Goal: Information Seeking & Learning: Find specific fact

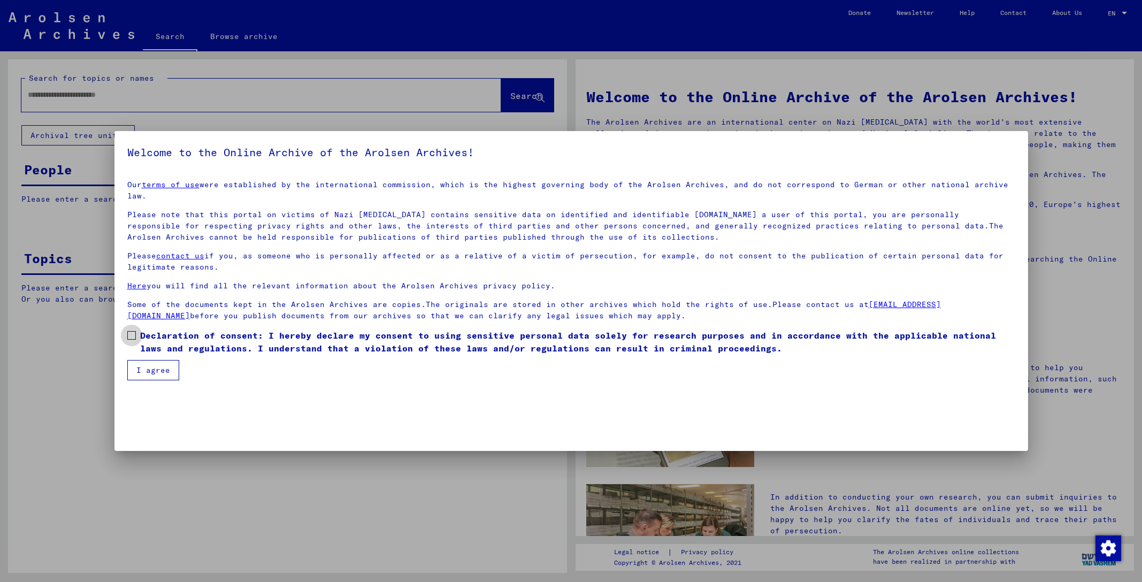
click at [138, 329] on label "Declaration of consent: I hereby declare my consent to using sensitive personal…" at bounding box center [571, 342] width 888 height 26
click at [152, 360] on button "I agree" at bounding box center [153, 370] width 52 height 20
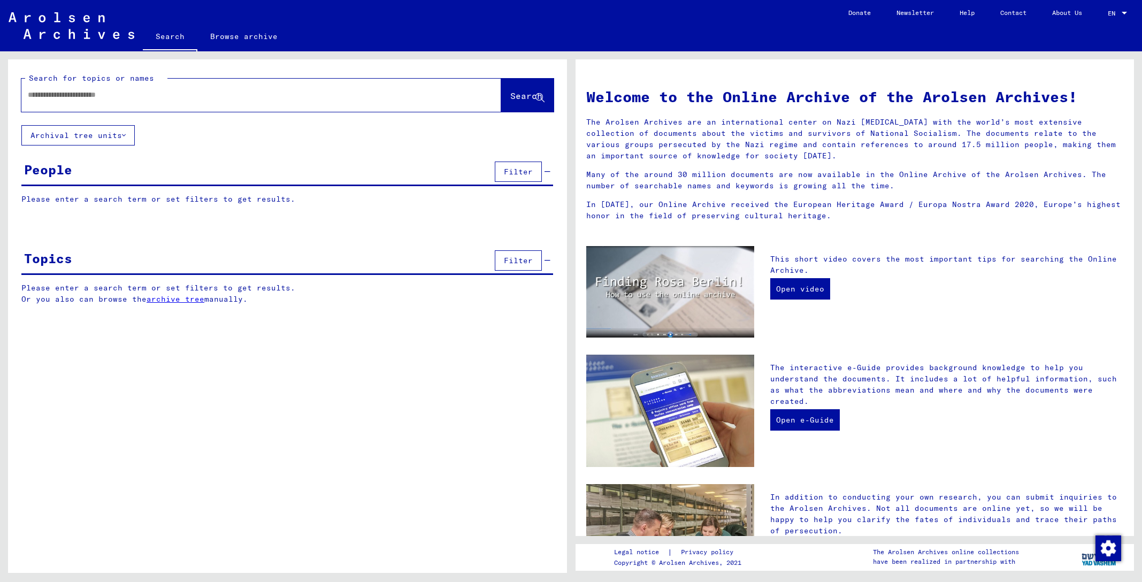
click at [51, 97] on input "text" at bounding box center [248, 94] width 441 height 11
type input "**********"
click at [513, 96] on span "Search" at bounding box center [526, 95] width 32 height 11
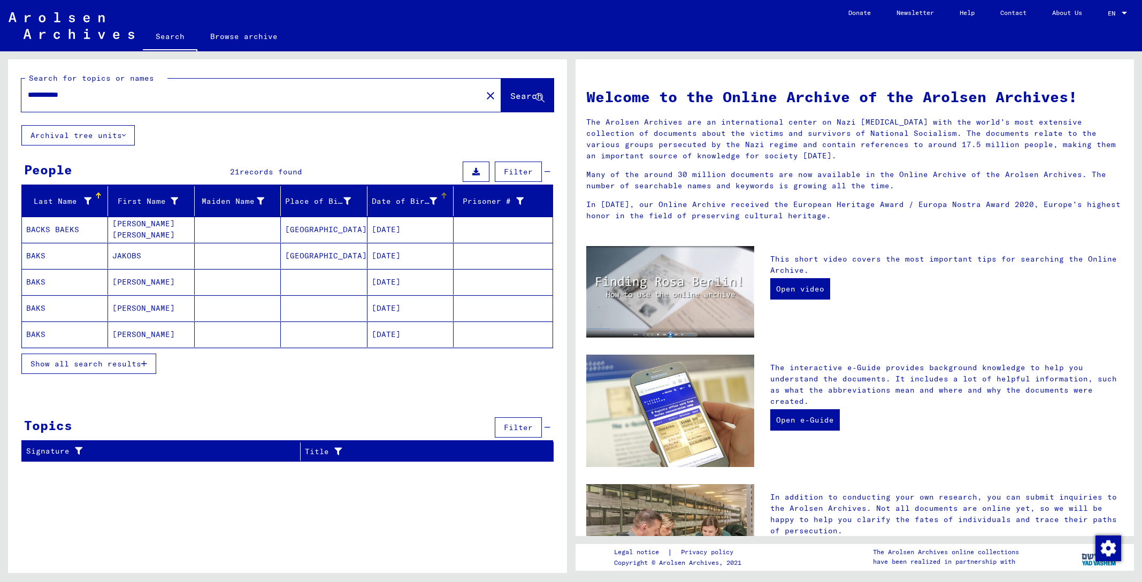
click at [433, 200] on icon at bounding box center [433, 200] width 7 height 7
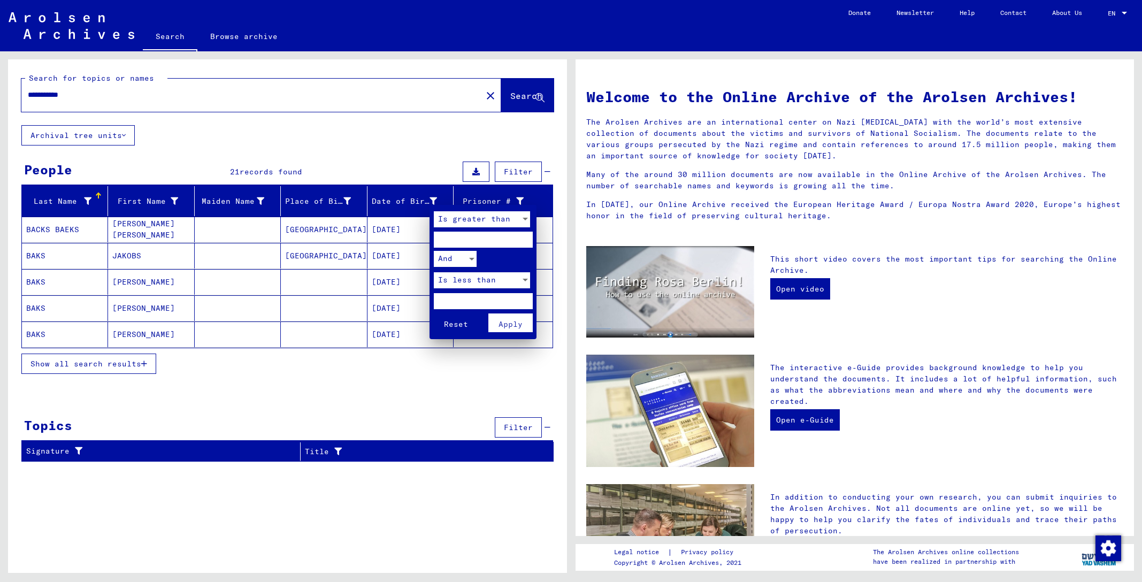
click at [459, 245] on input "number" at bounding box center [483, 240] width 99 height 16
type input "****"
click at [458, 296] on input "number" at bounding box center [483, 301] width 99 height 16
type input "****"
click at [505, 319] on span "Apply" at bounding box center [511, 324] width 24 height 10
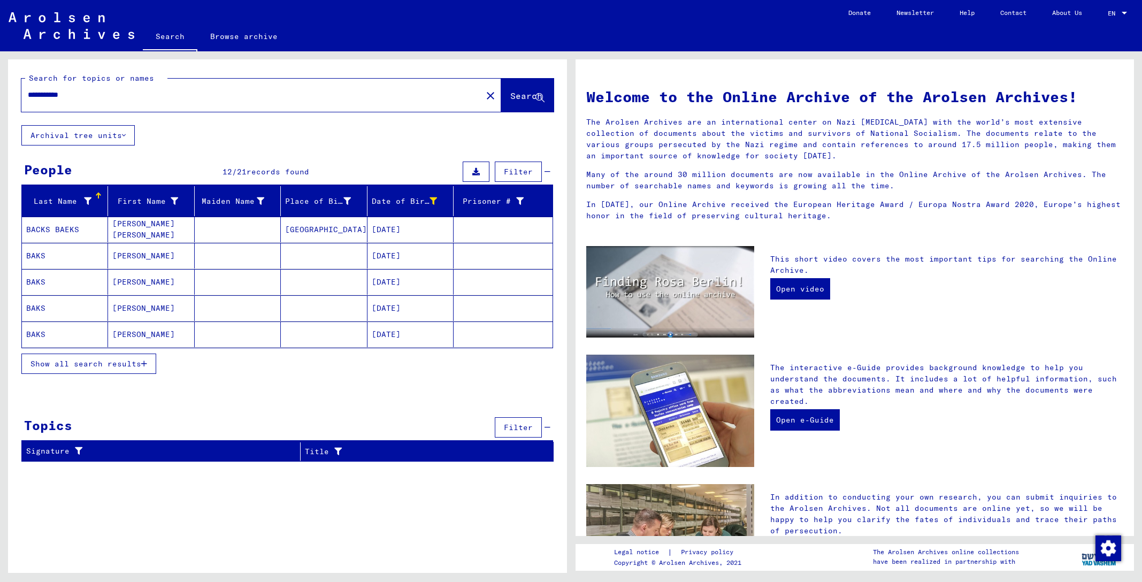
click at [81, 363] on span "Show all search results" at bounding box center [86, 364] width 111 height 10
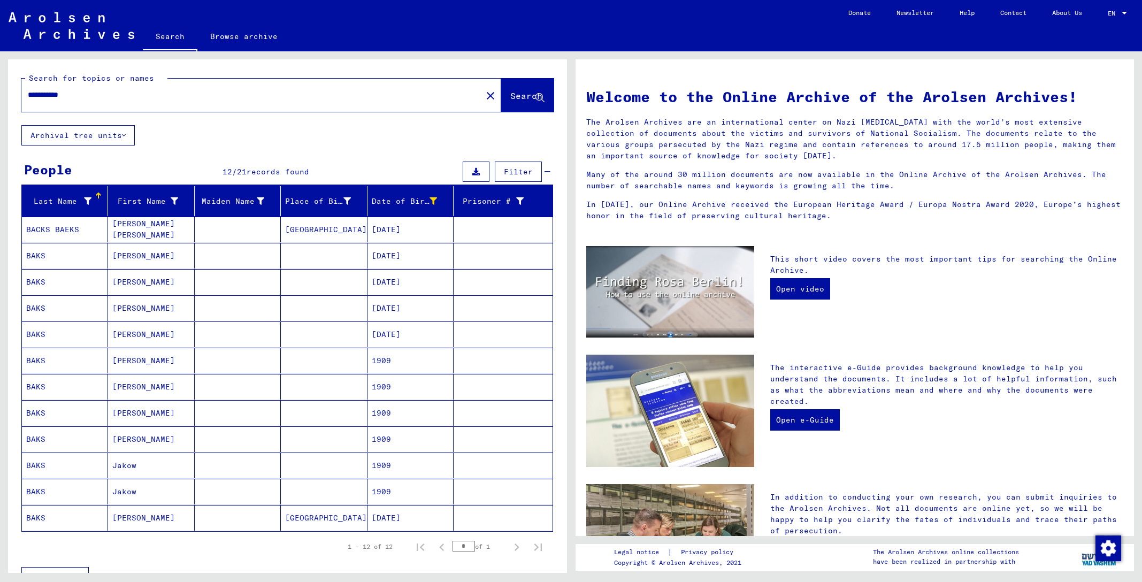
click at [41, 254] on mat-cell "BAKS" at bounding box center [65, 256] width 86 height 26
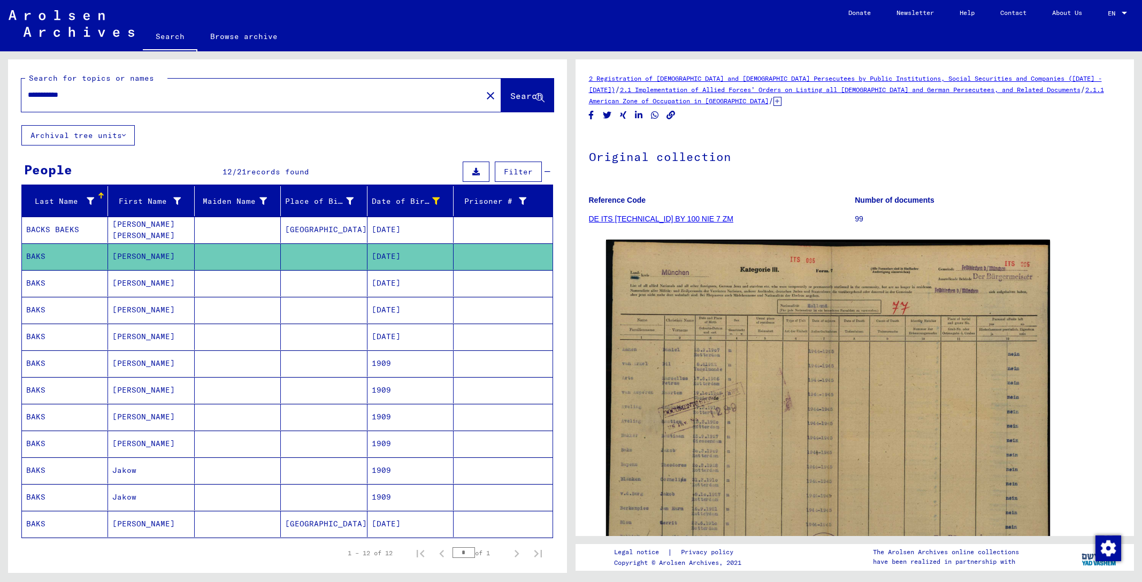
click at [38, 283] on mat-cell "BAKS" at bounding box center [65, 283] width 86 height 26
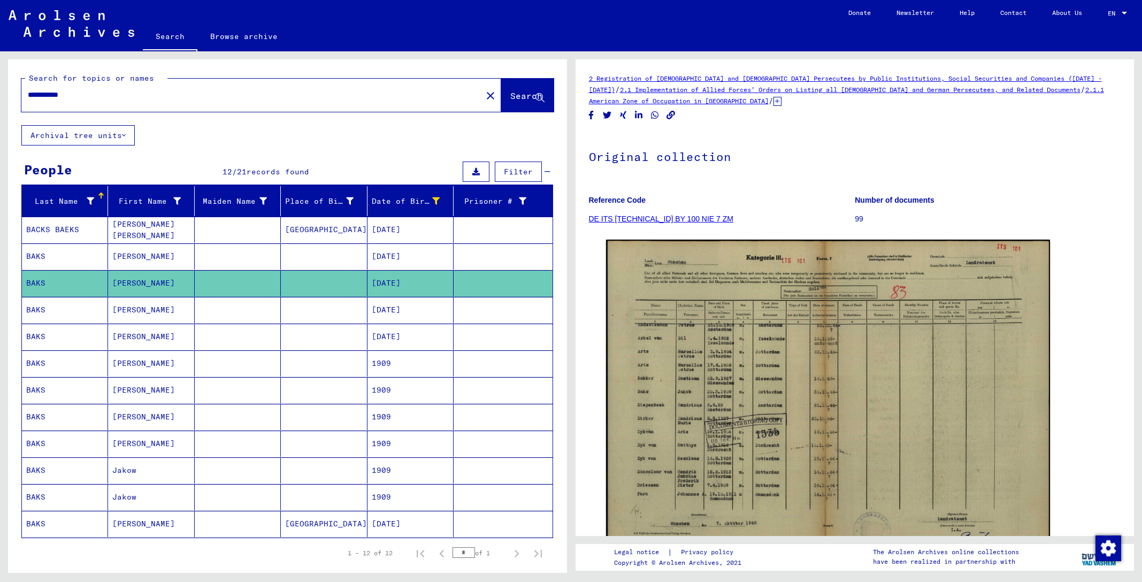
click at [41, 307] on mat-cell "BAKS" at bounding box center [65, 310] width 86 height 26
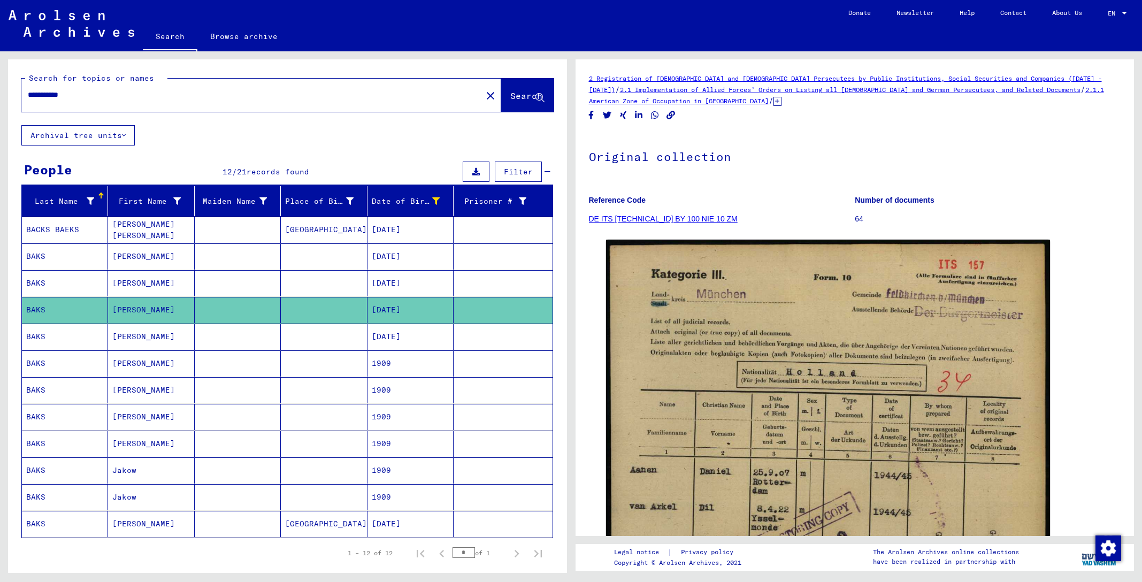
click at [32, 339] on mat-cell "BAKS" at bounding box center [65, 337] width 86 height 26
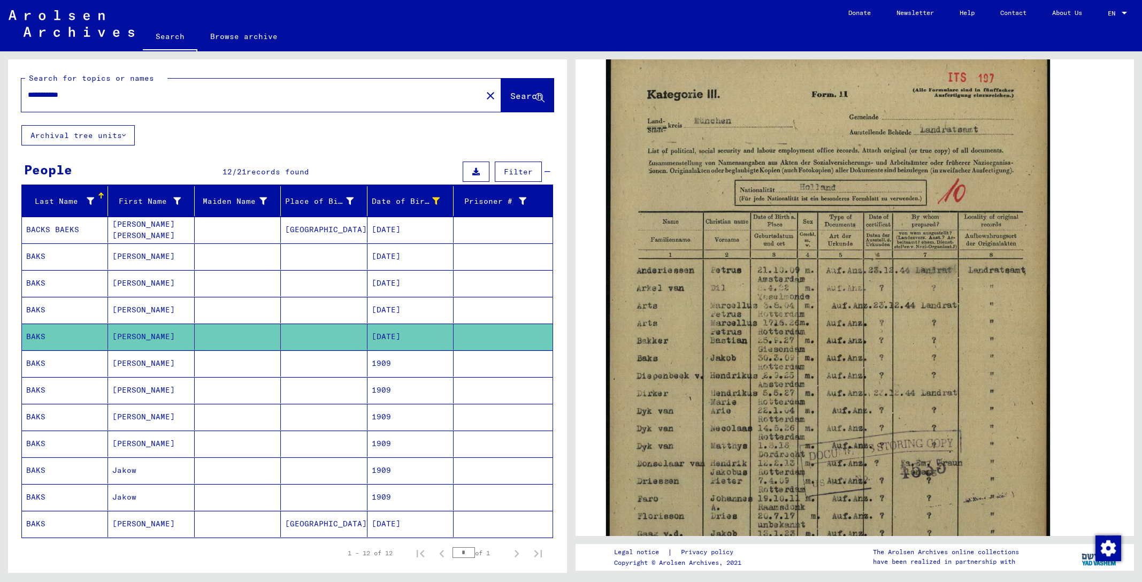
scroll to position [190, 0]
click at [386, 363] on mat-cell "1909" at bounding box center [411, 363] width 86 height 26
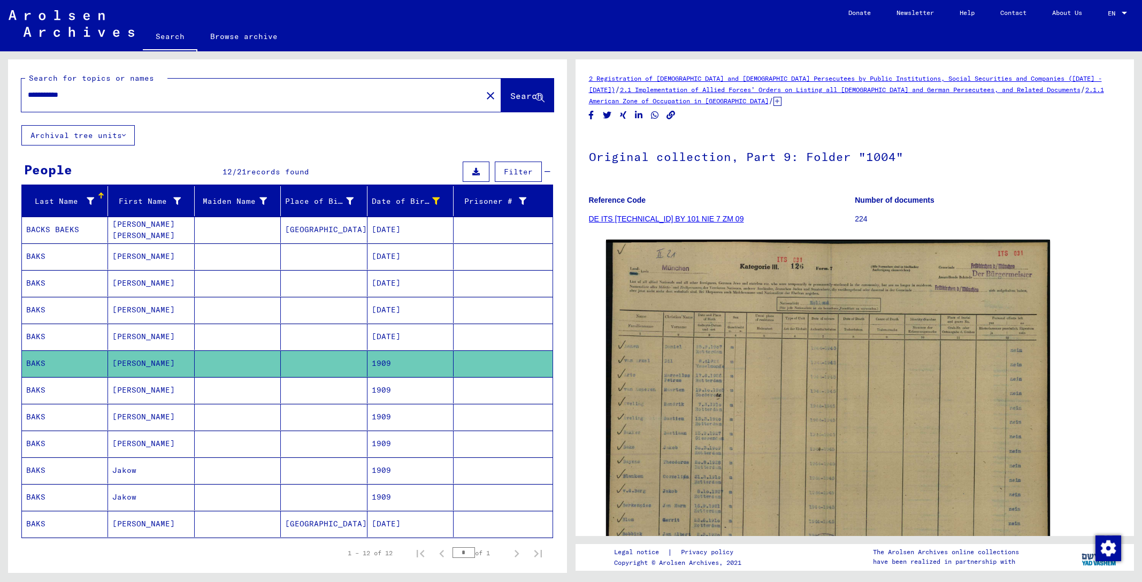
click at [374, 388] on mat-cell "1909" at bounding box center [411, 390] width 86 height 26
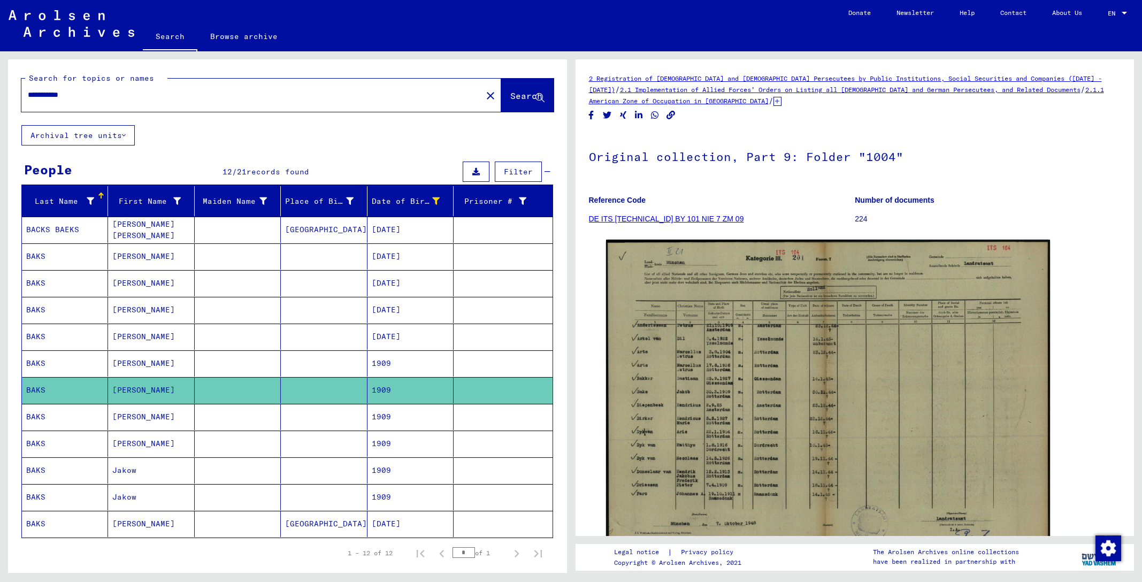
click at [377, 414] on mat-cell "1909" at bounding box center [411, 417] width 86 height 26
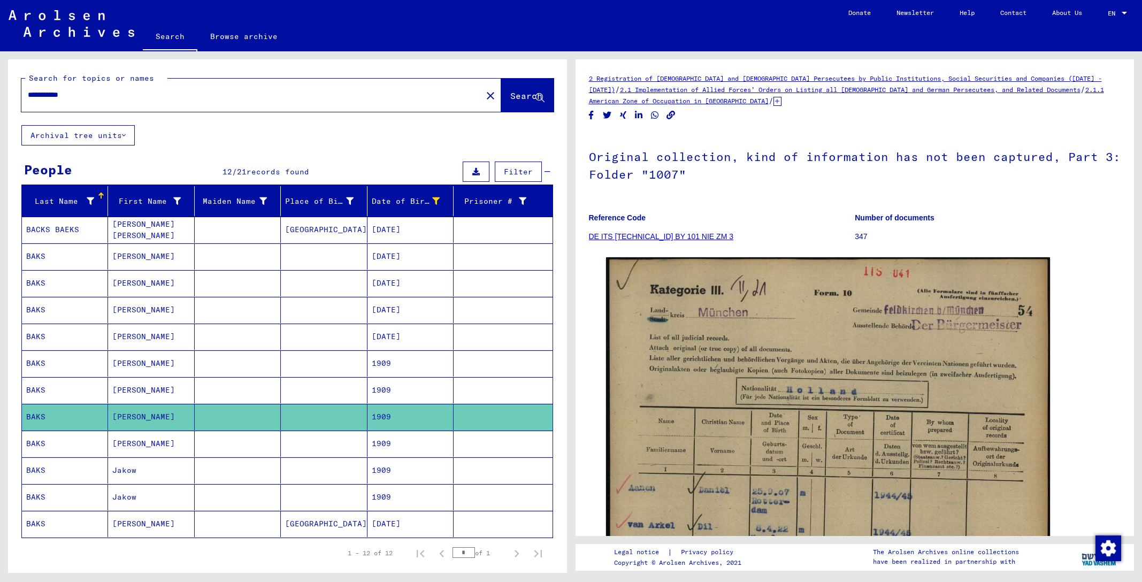
click at [377, 443] on mat-cell "1909" at bounding box center [411, 444] width 86 height 26
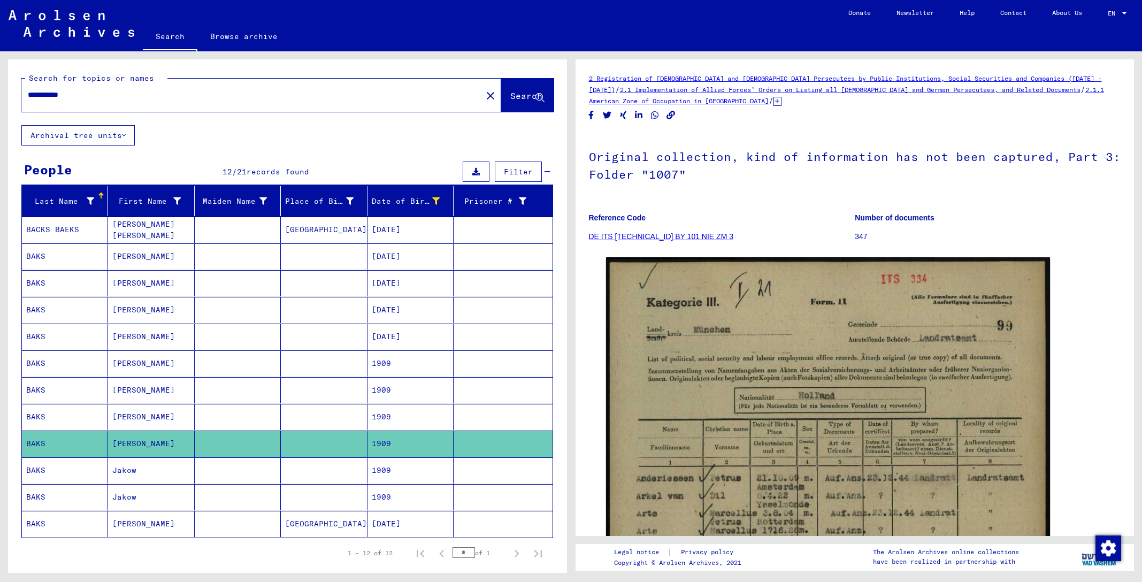
click at [383, 468] on mat-cell "1909" at bounding box center [411, 471] width 86 height 26
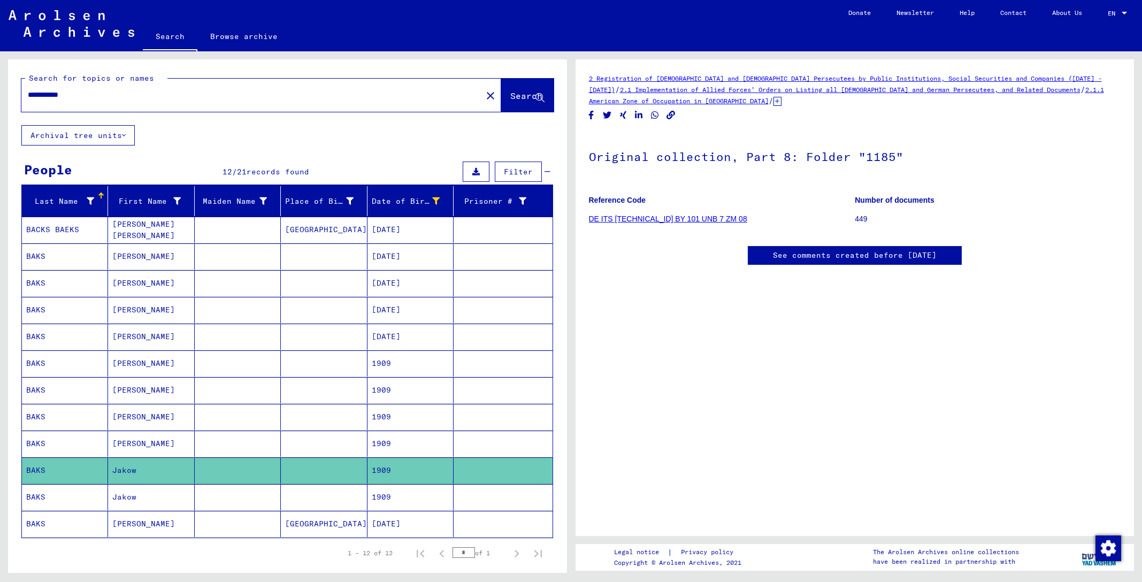
click at [386, 498] on mat-cell "1909" at bounding box center [411, 497] width 86 height 26
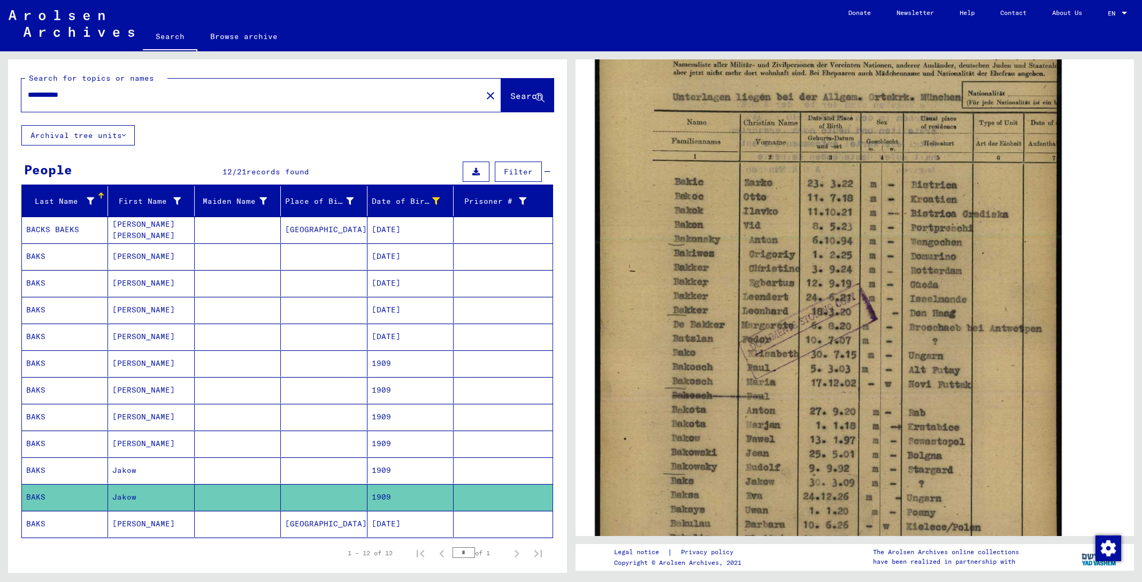
scroll to position [243, 0]
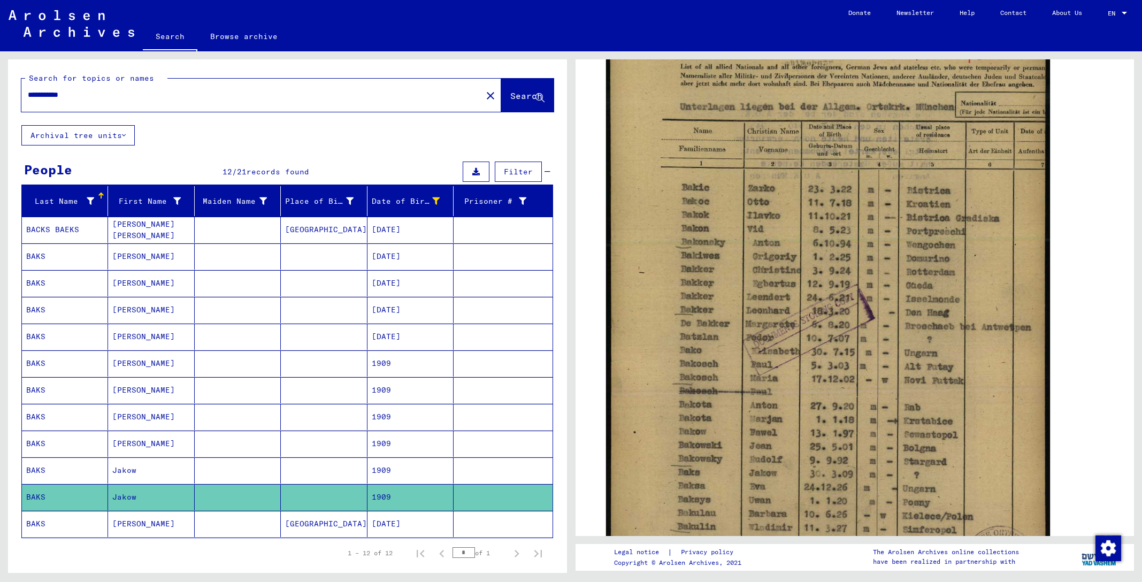
click at [40, 523] on icon at bounding box center [44, 539] width 27 height 43
click at [43, 524] on icon at bounding box center [44, 539] width 27 height 43
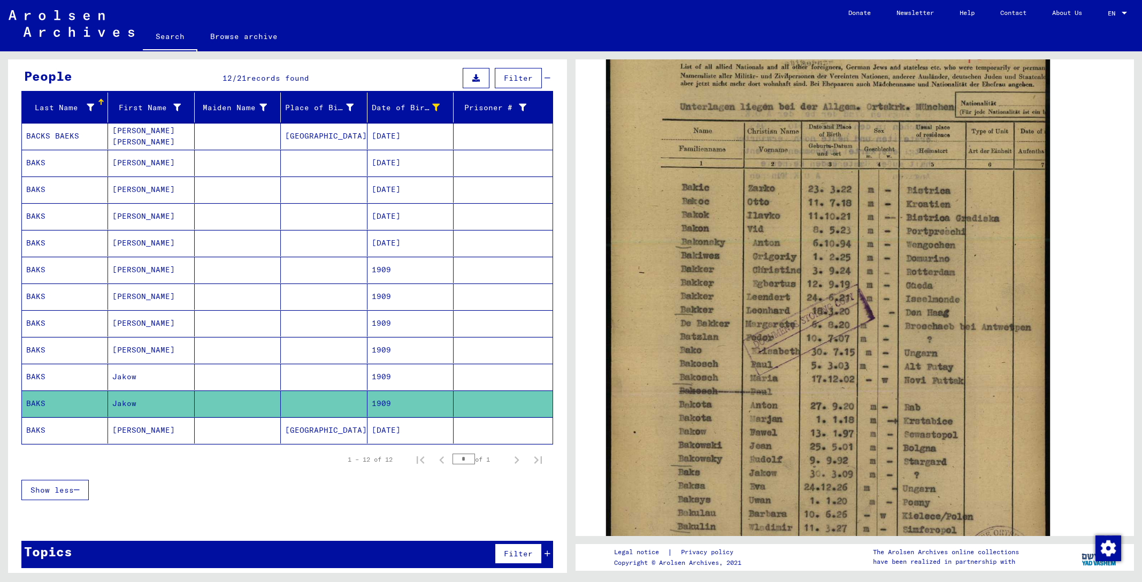
scroll to position [0, 0]
click at [124, 428] on mat-cell "[PERSON_NAME]" at bounding box center [151, 430] width 86 height 26
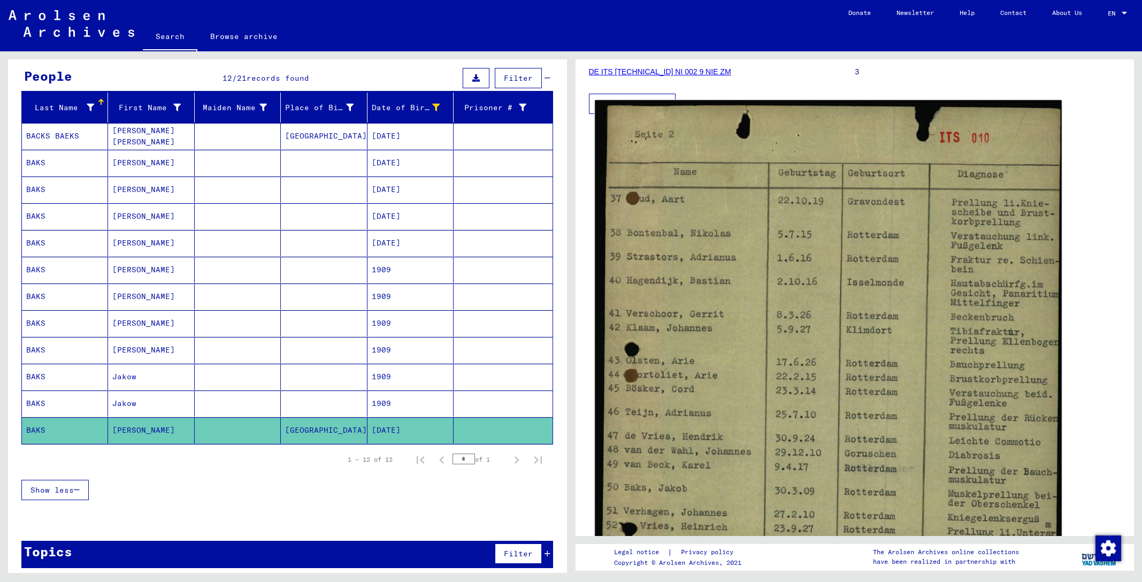
scroll to position [149, 0]
